Goal: Task Accomplishment & Management: Manage account settings

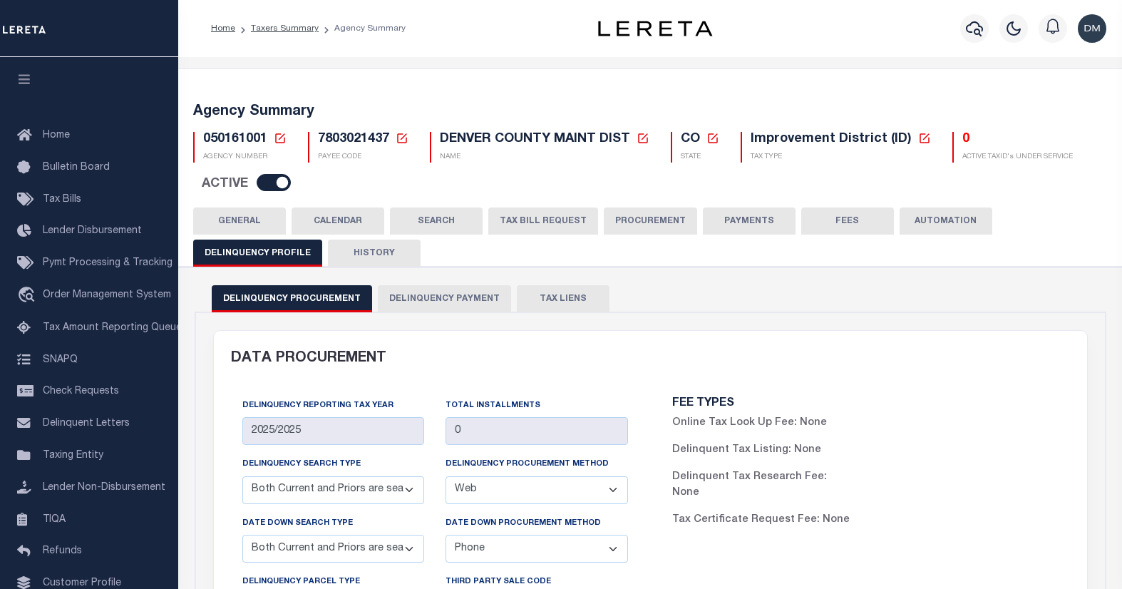
select select "CPYM"
select select "WEB"
select select "CPYM"
select select "PHONE"
click at [279, 137] on icon at bounding box center [280, 138] width 13 height 13
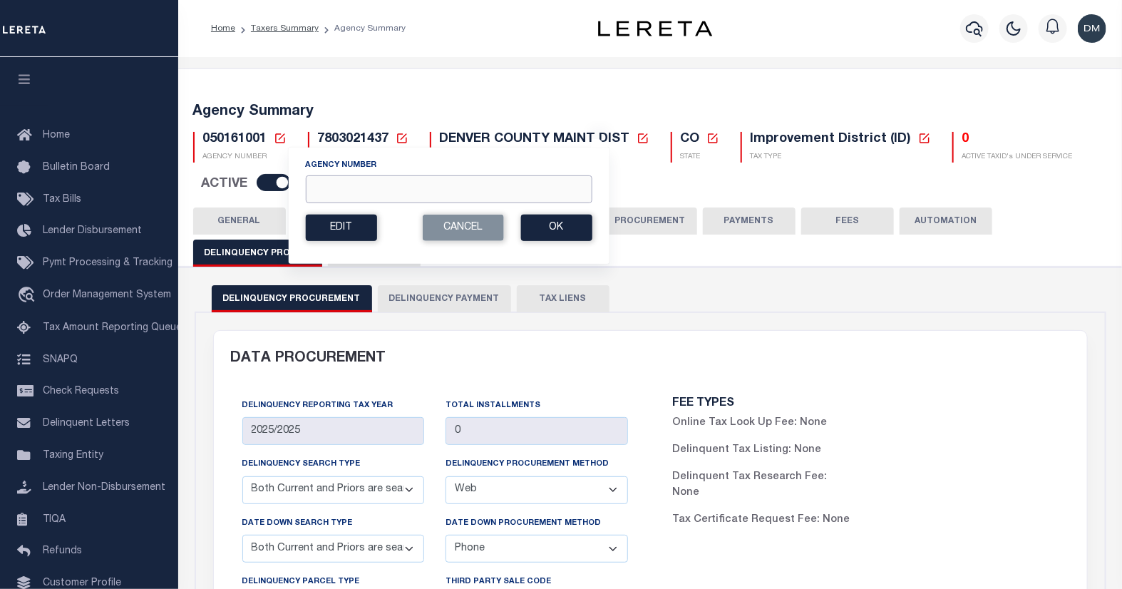
click at [344, 190] on input "Agency Number" at bounding box center [448, 189] width 287 height 28
type input "010240000"
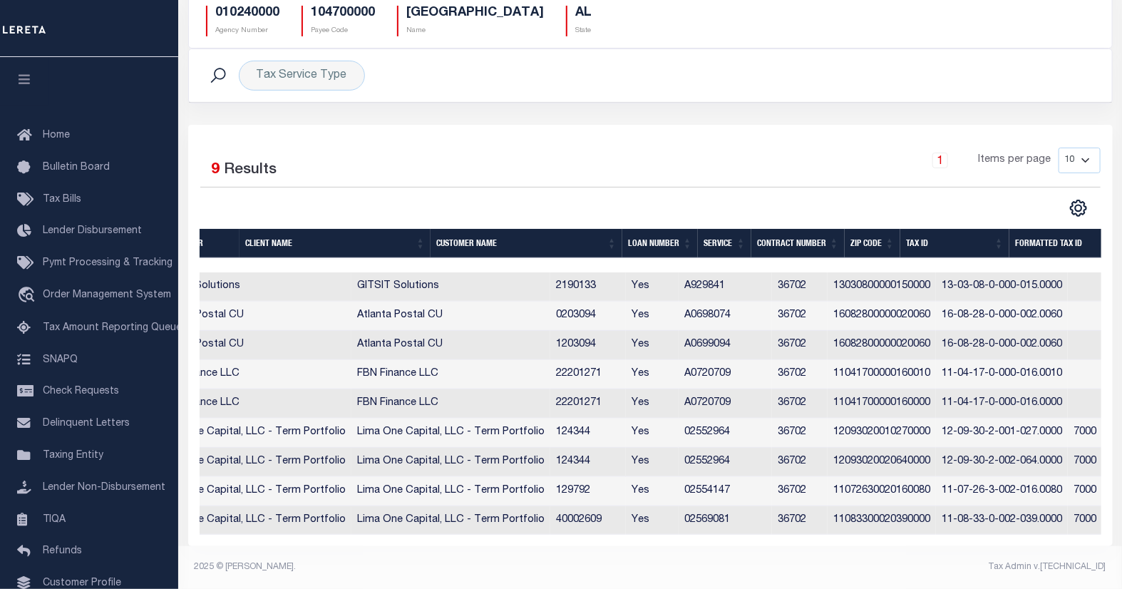
scroll to position [0, 330]
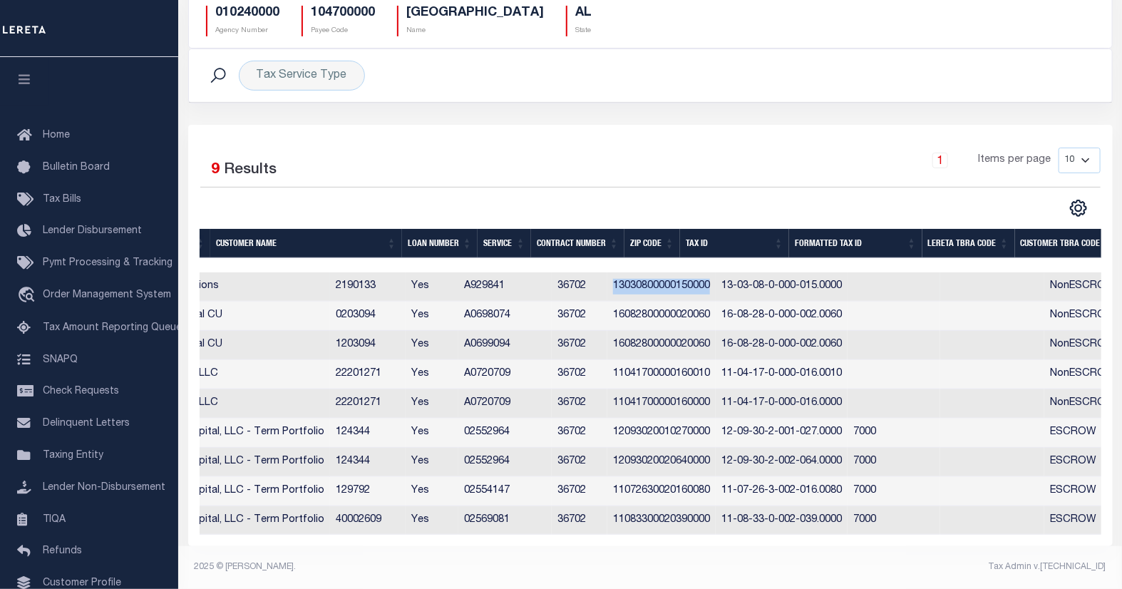
drag, startPoint x: 687, startPoint y: 279, endPoint x: 785, endPoint y: 283, distance: 97.8
click at [716, 283] on td "13030800000150000" at bounding box center [661, 286] width 108 height 29
checkbox input "true"
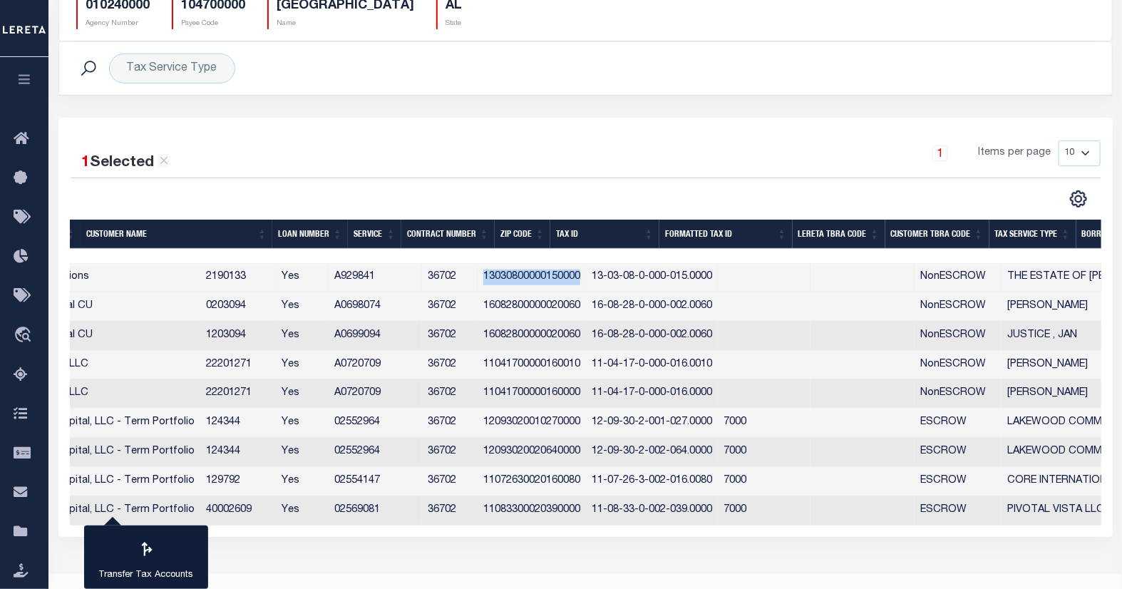
copy td "13030800000150000"
